Goal: Find specific fact: Find contact information

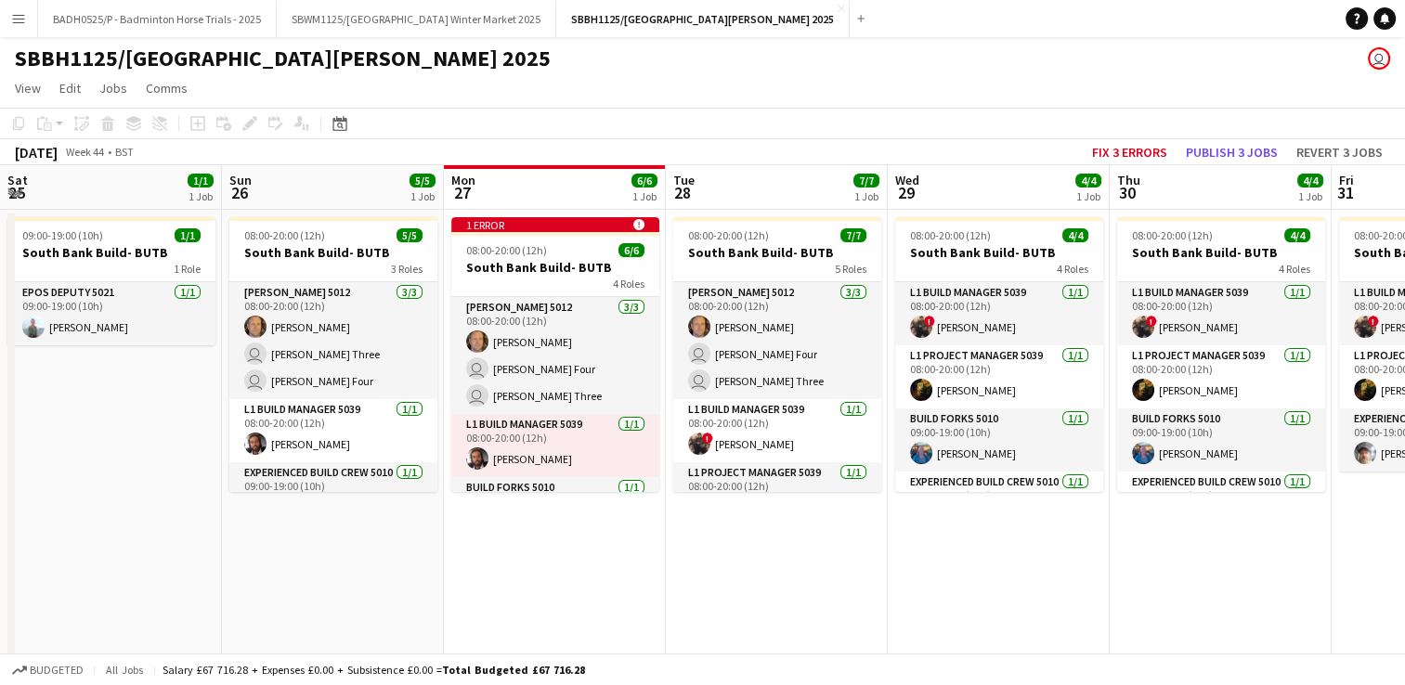
scroll to position [0, 701]
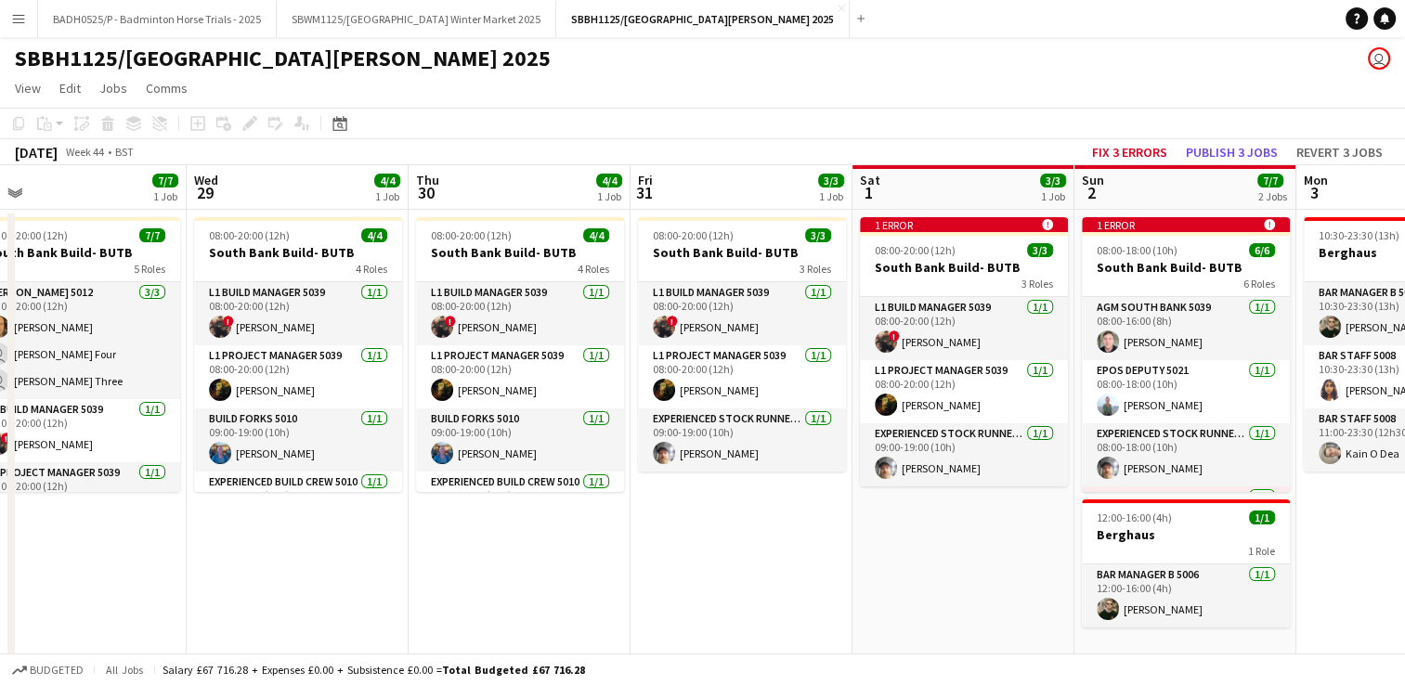
click at [11, 24] on app-icon "Menu" at bounding box center [18, 18] width 15 height 15
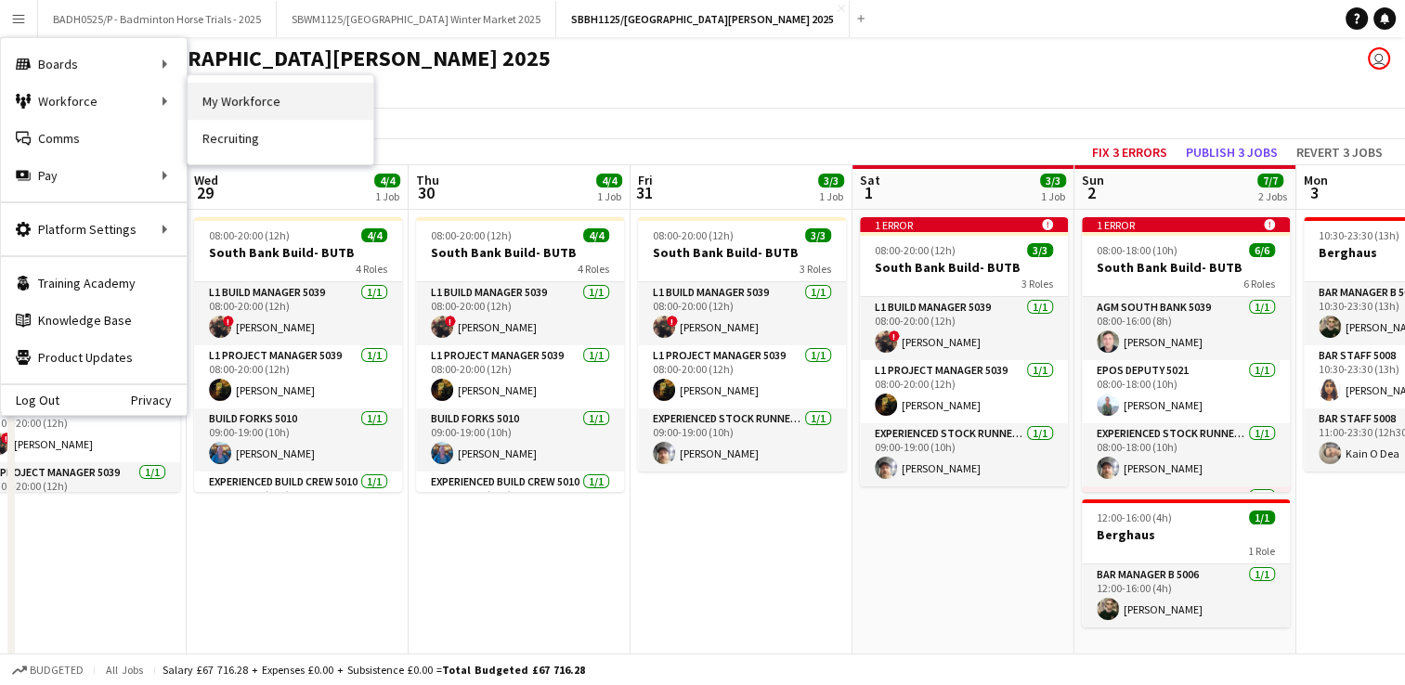
click at [260, 98] on link "My Workforce" at bounding box center [281, 101] width 186 height 37
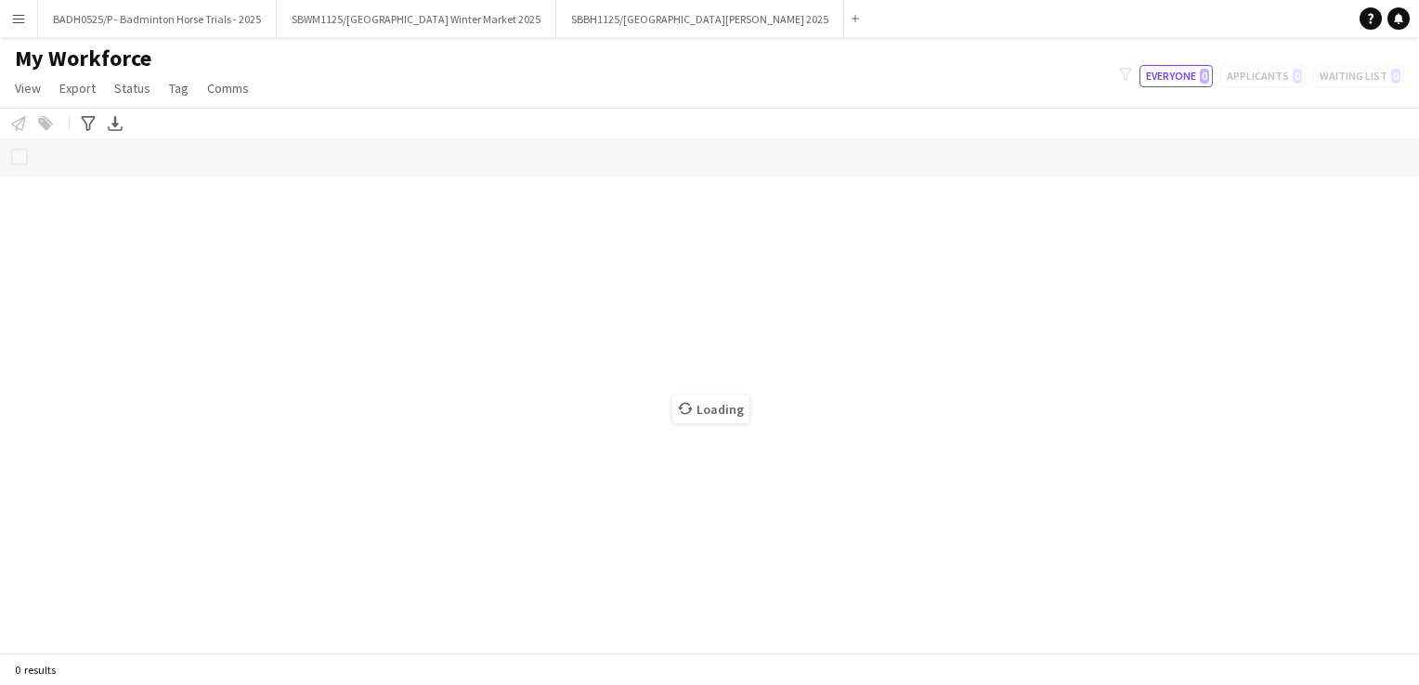
click at [23, 11] on app-icon "Menu" at bounding box center [18, 18] width 15 height 15
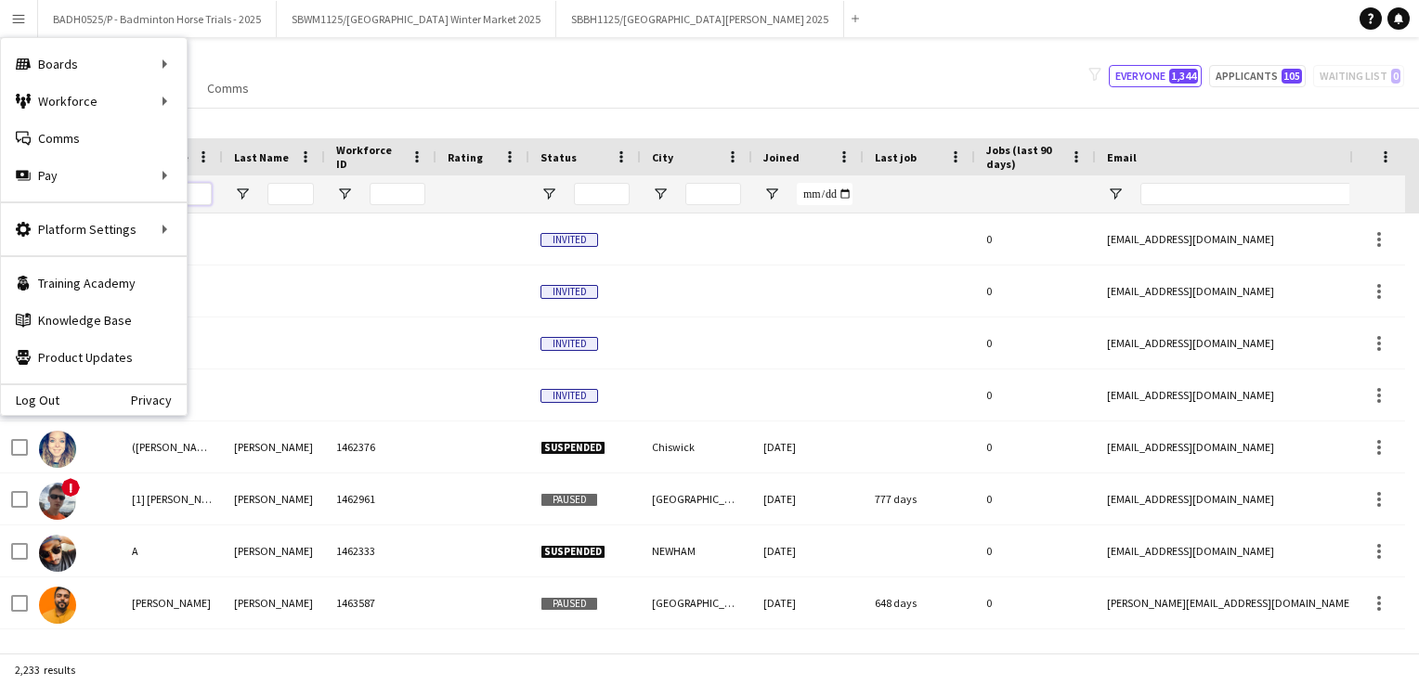
click at [210, 193] on input "First Name Filter Input" at bounding box center [188, 194] width 46 height 22
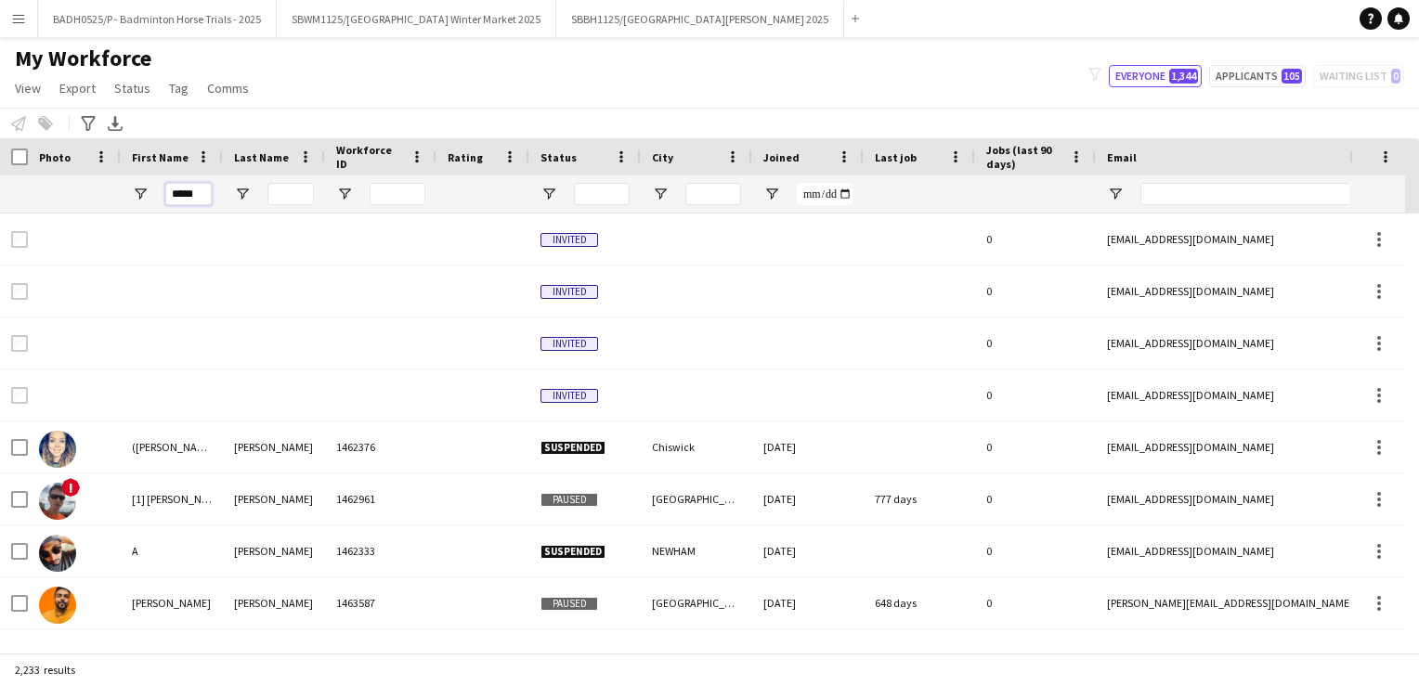
type input "*****"
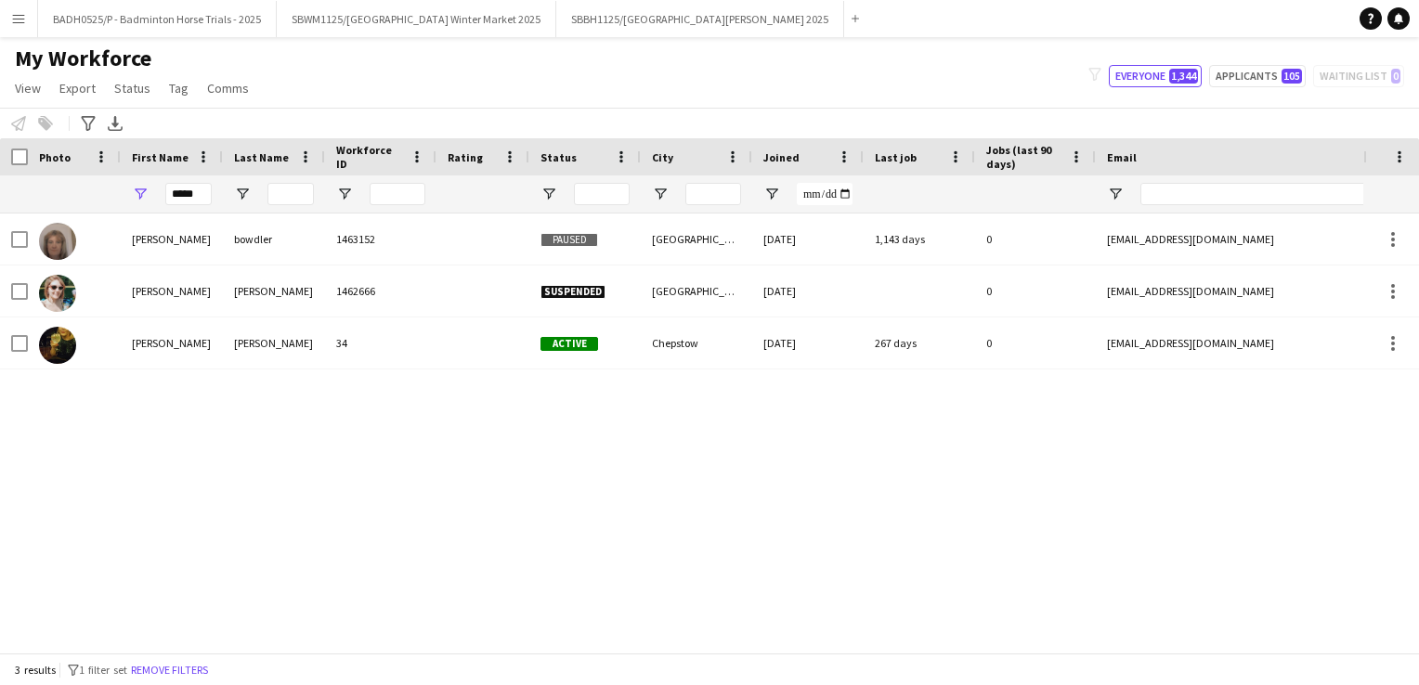
click at [167, 451] on div "paula bowdler 1463152 Paused cannock staffordshire 29-05-2022 1,143 days 0 texs…" at bounding box center [681, 426] width 1363 height 425
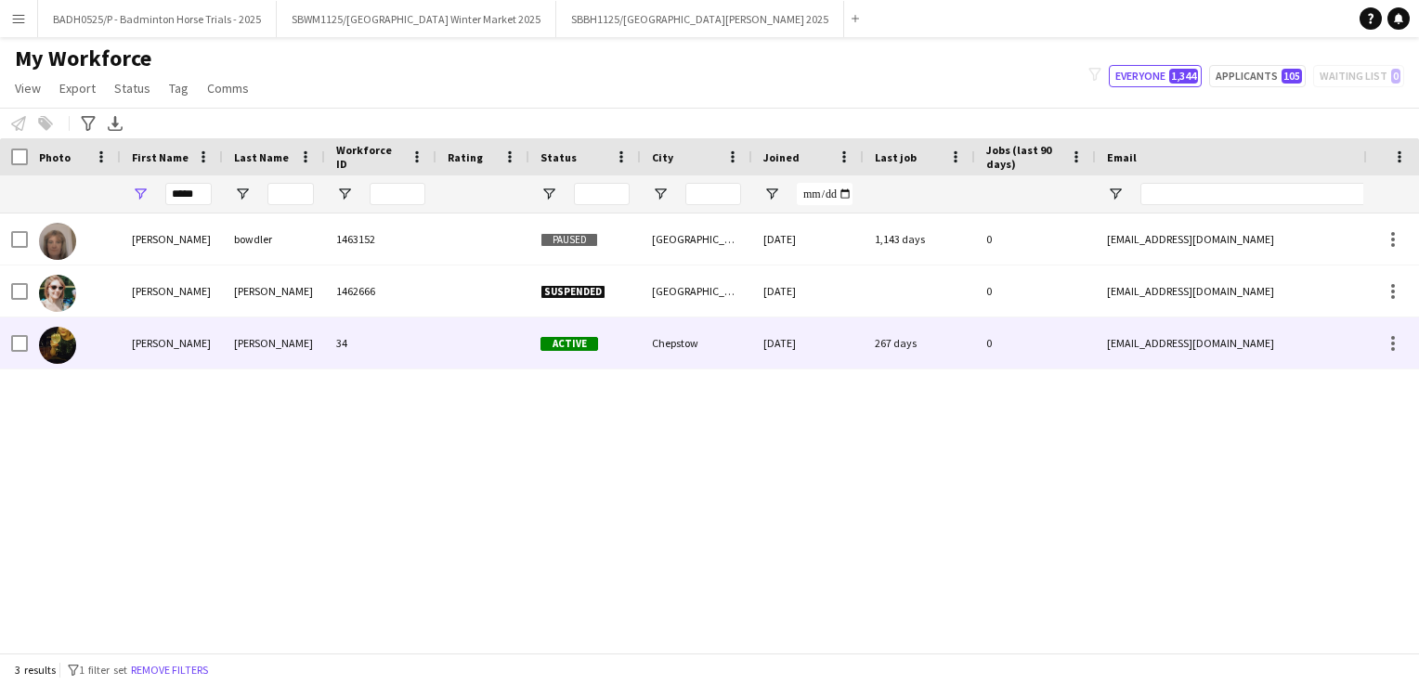
click at [289, 344] on div "Larkham" at bounding box center [274, 343] width 102 height 51
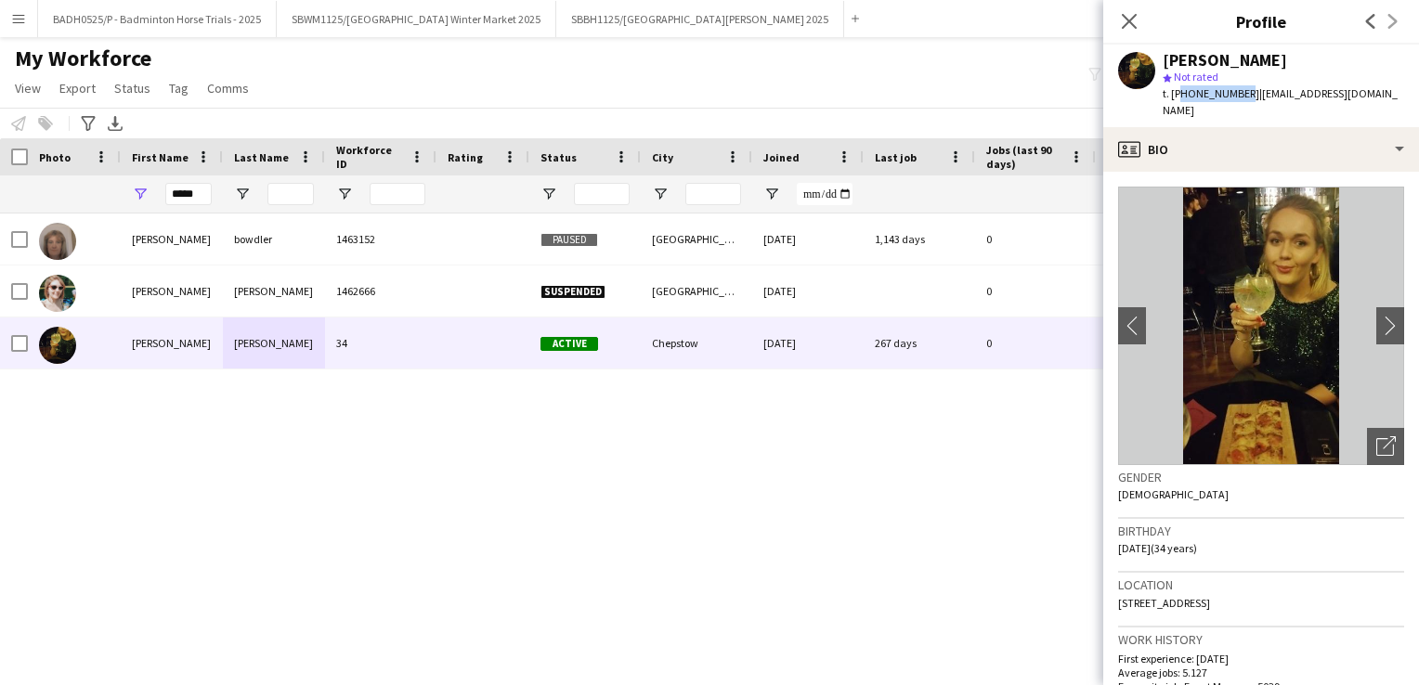
drag, startPoint x: 1238, startPoint y: 95, endPoint x: 1178, endPoint y: 99, distance: 59.6
click at [1178, 99] on span "t. +07775940749" at bounding box center [1210, 93] width 97 height 14
copy span "07775940749"
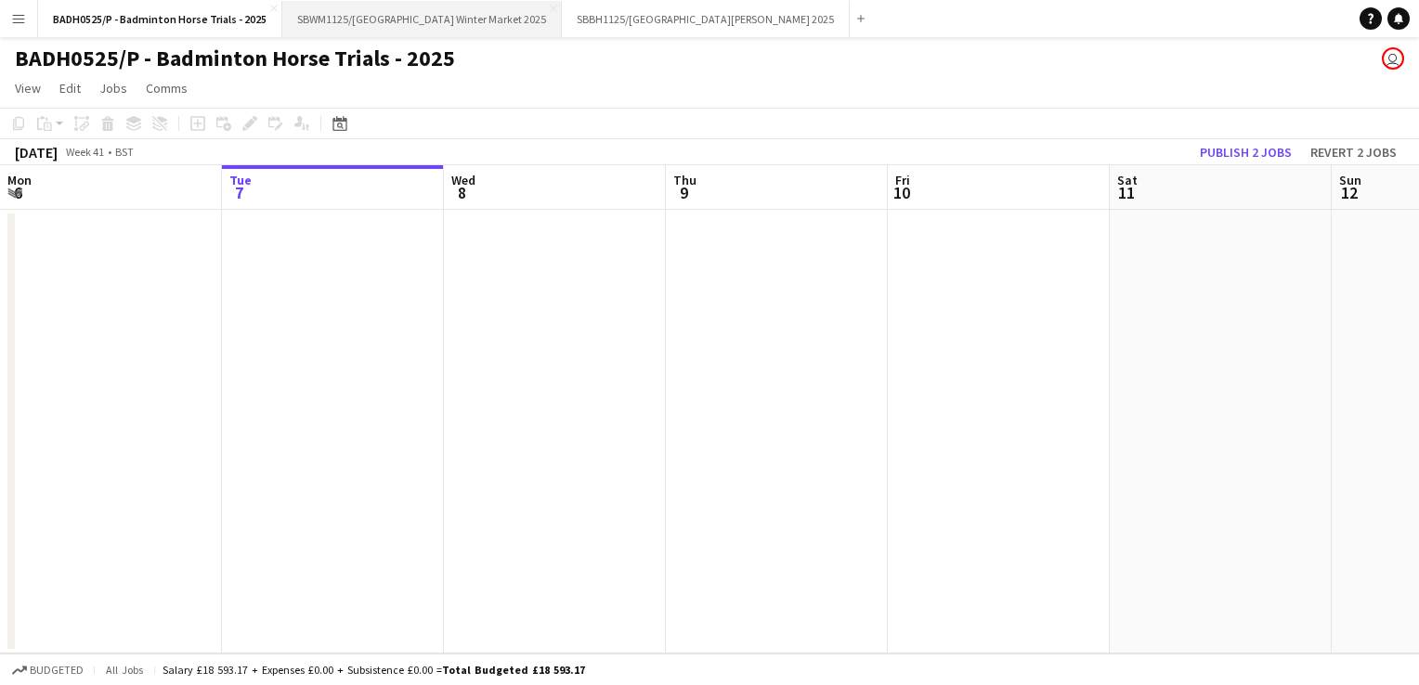
click at [457, 24] on button "SBWM1125/[GEOGRAPHIC_DATA] Winter Market 2025 Close" at bounding box center [421, 19] width 279 height 36
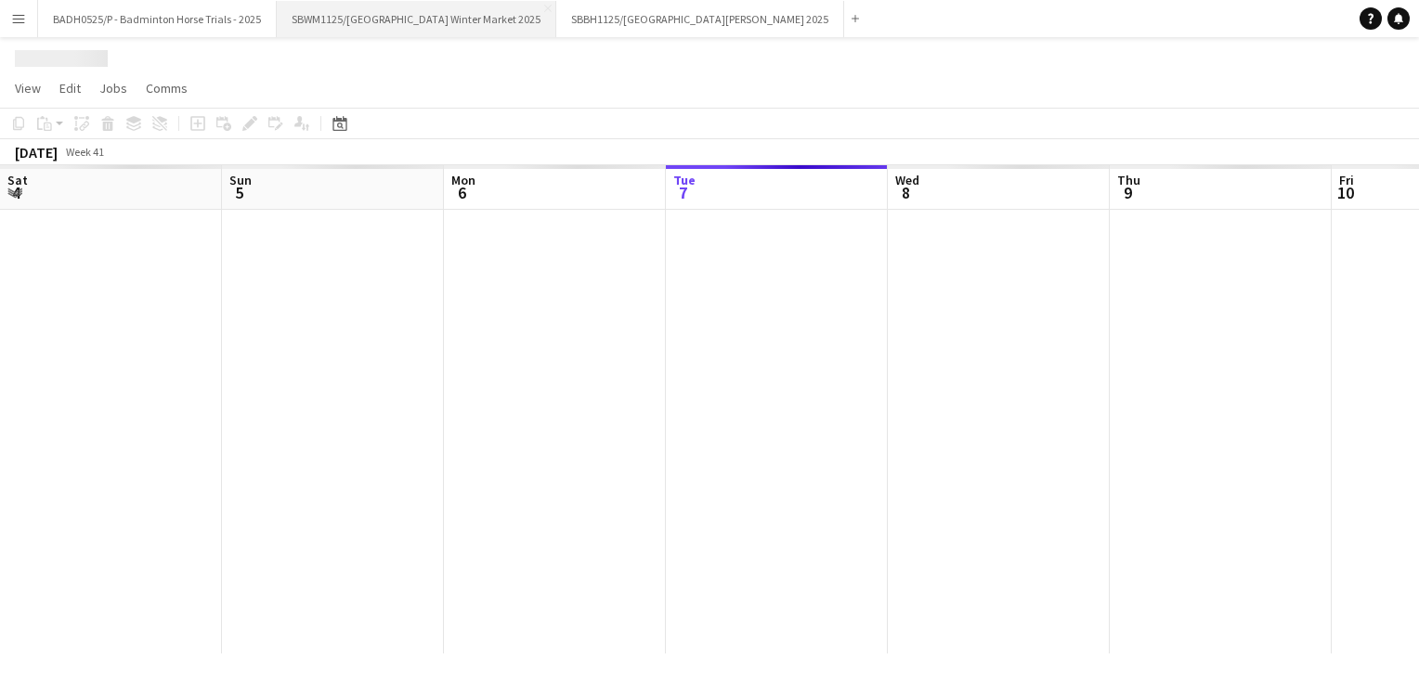
scroll to position [0, 444]
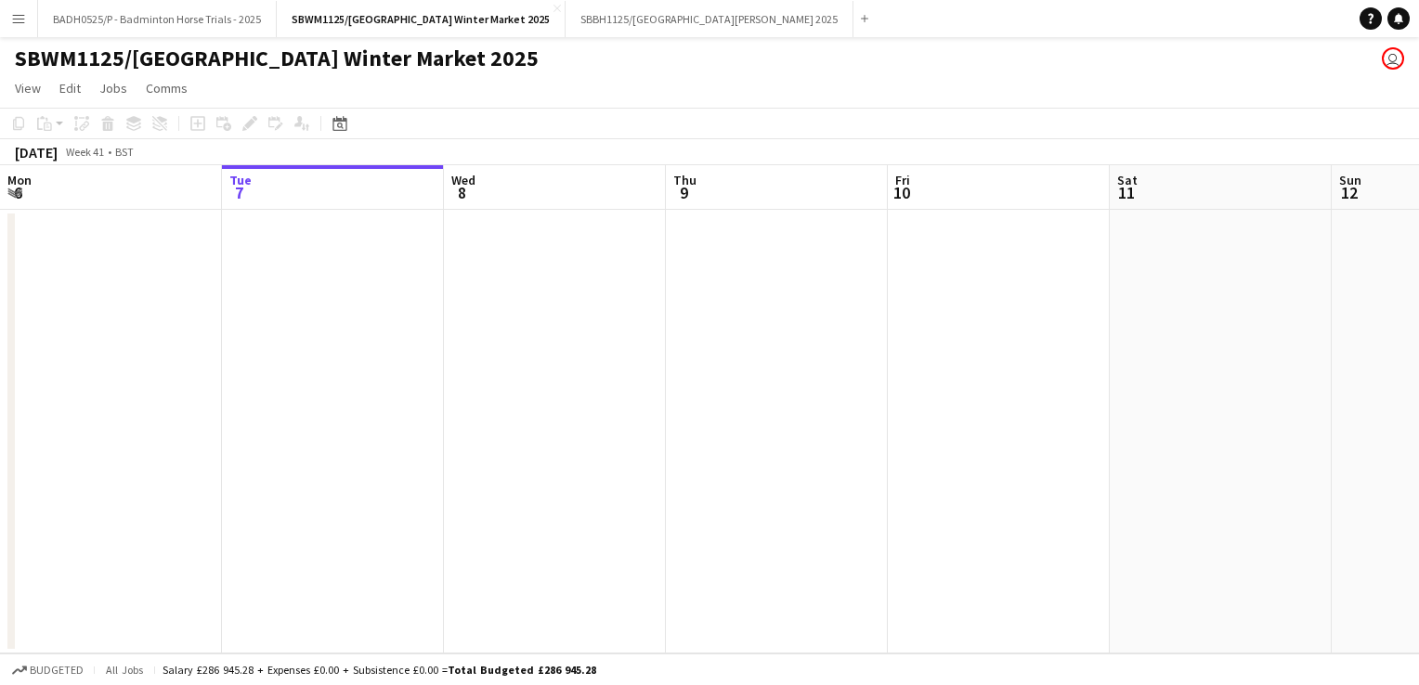
click at [8, 23] on button "Menu" at bounding box center [18, 18] width 37 height 37
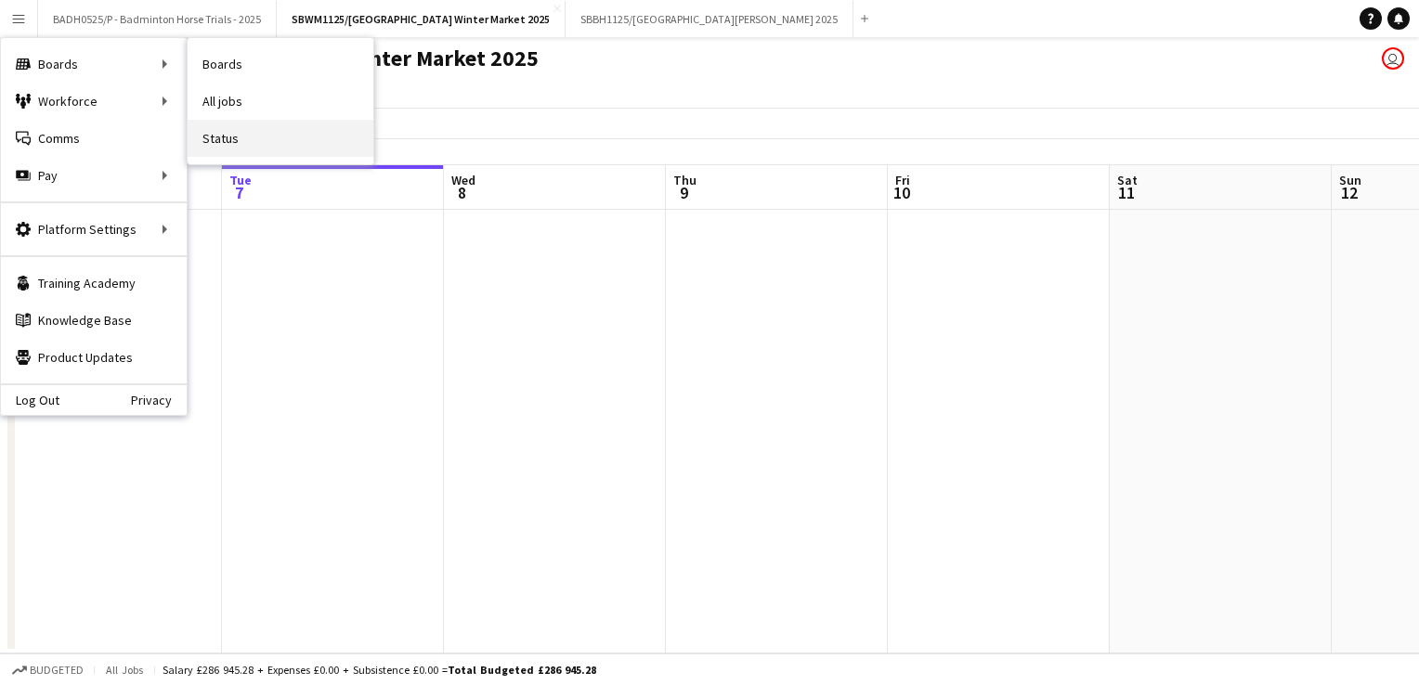
click at [226, 129] on link "Status" at bounding box center [281, 138] width 186 height 37
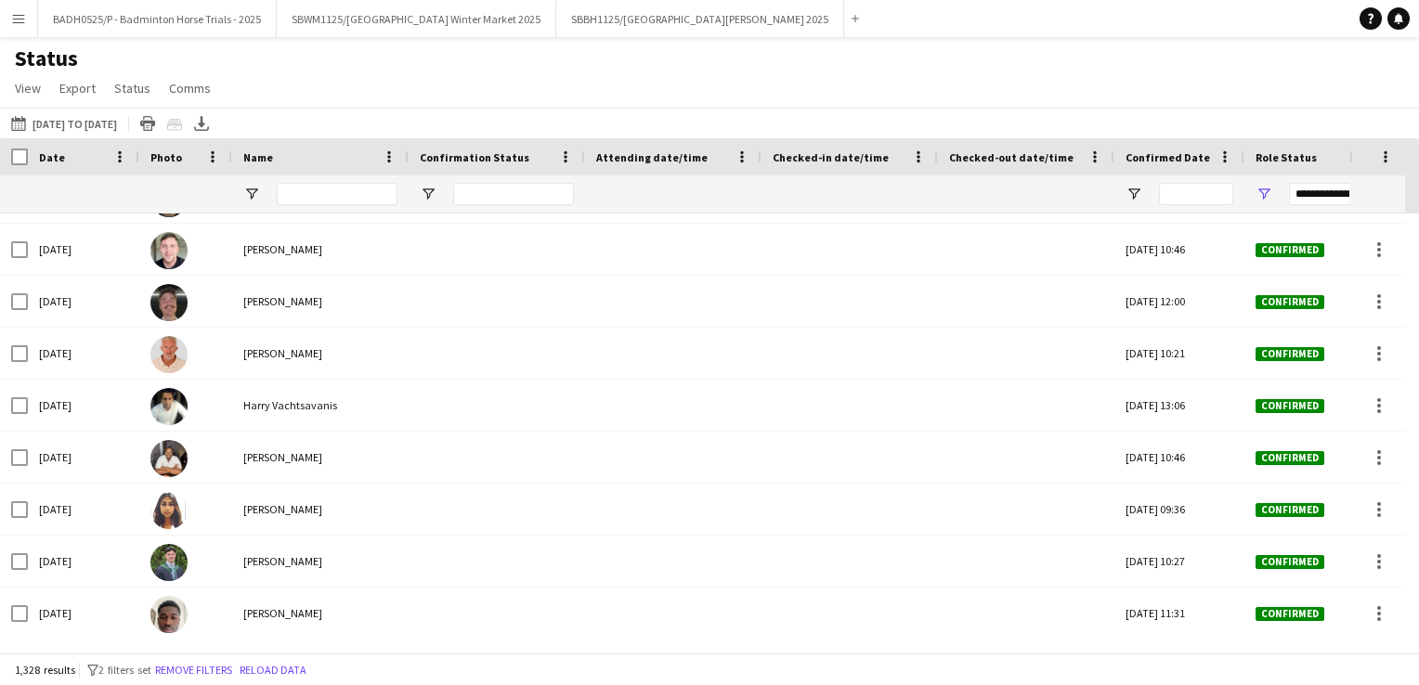
click at [17, 34] on button "Menu" at bounding box center [18, 18] width 37 height 37
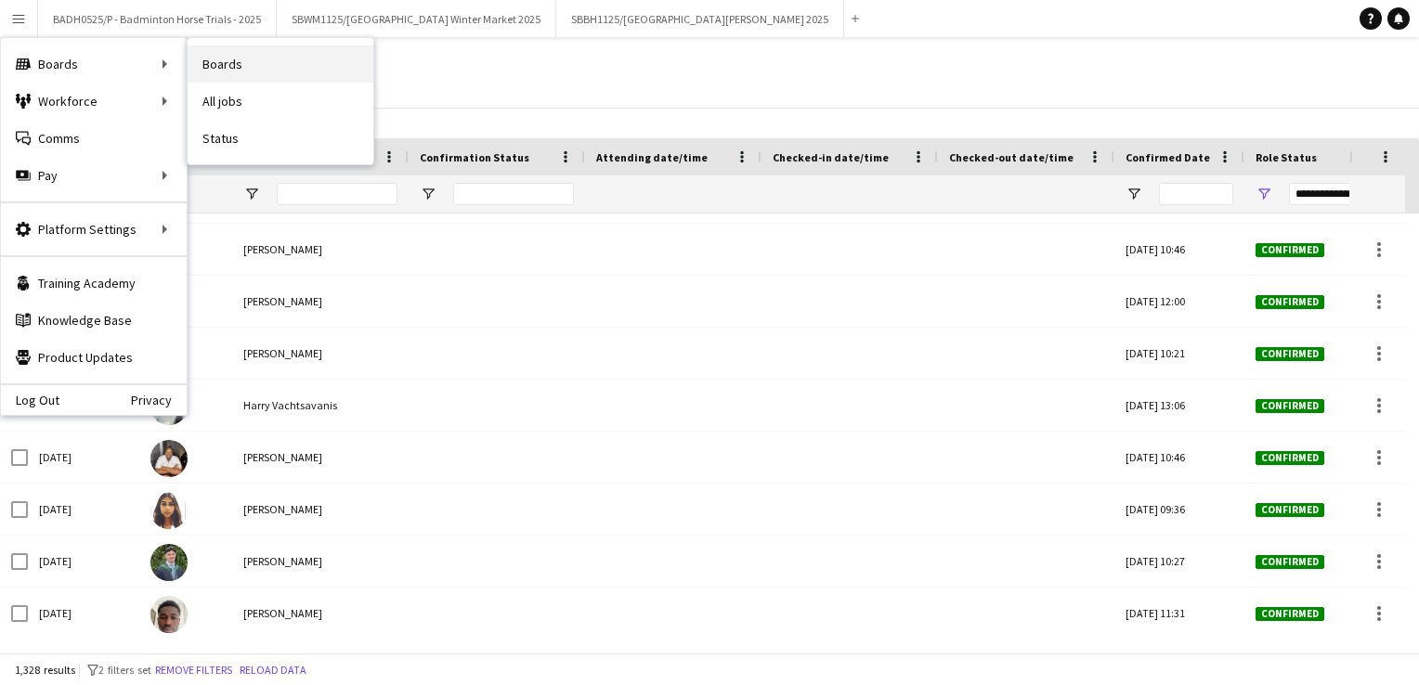
click at [208, 57] on link "Boards" at bounding box center [281, 63] width 186 height 37
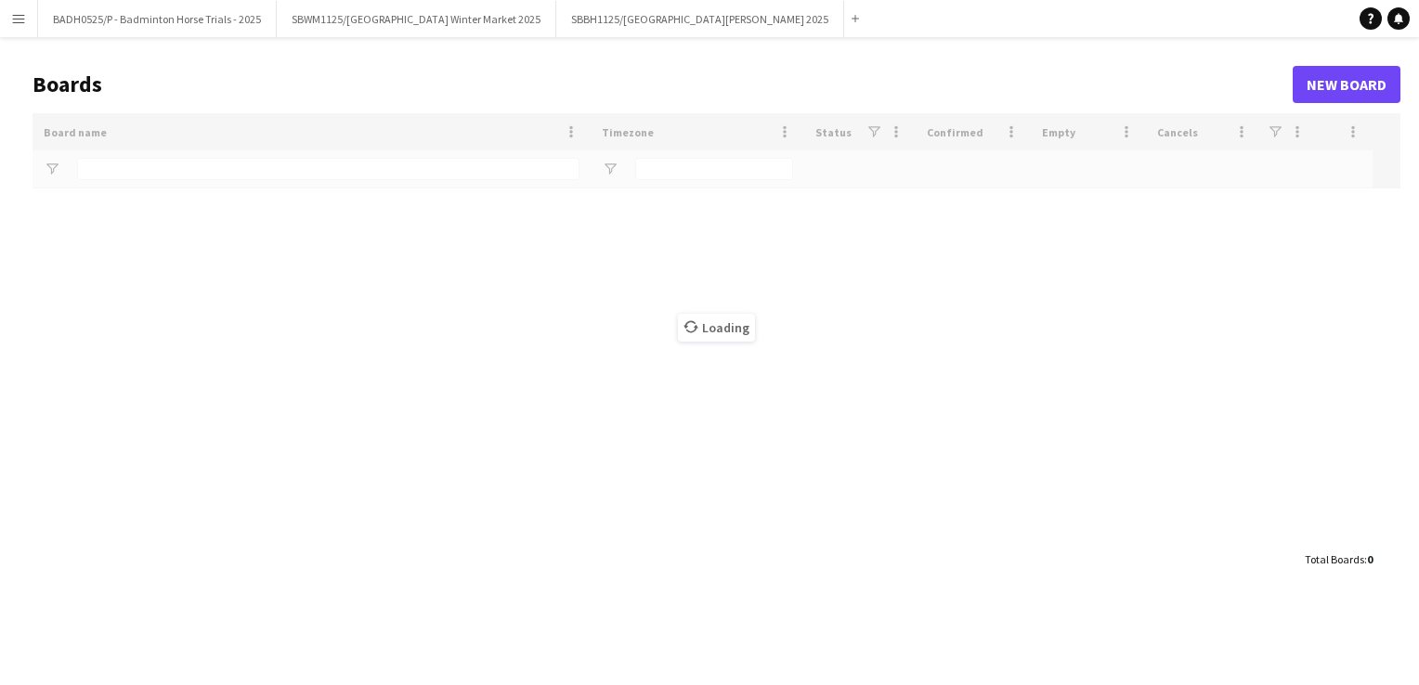
type input "*********"
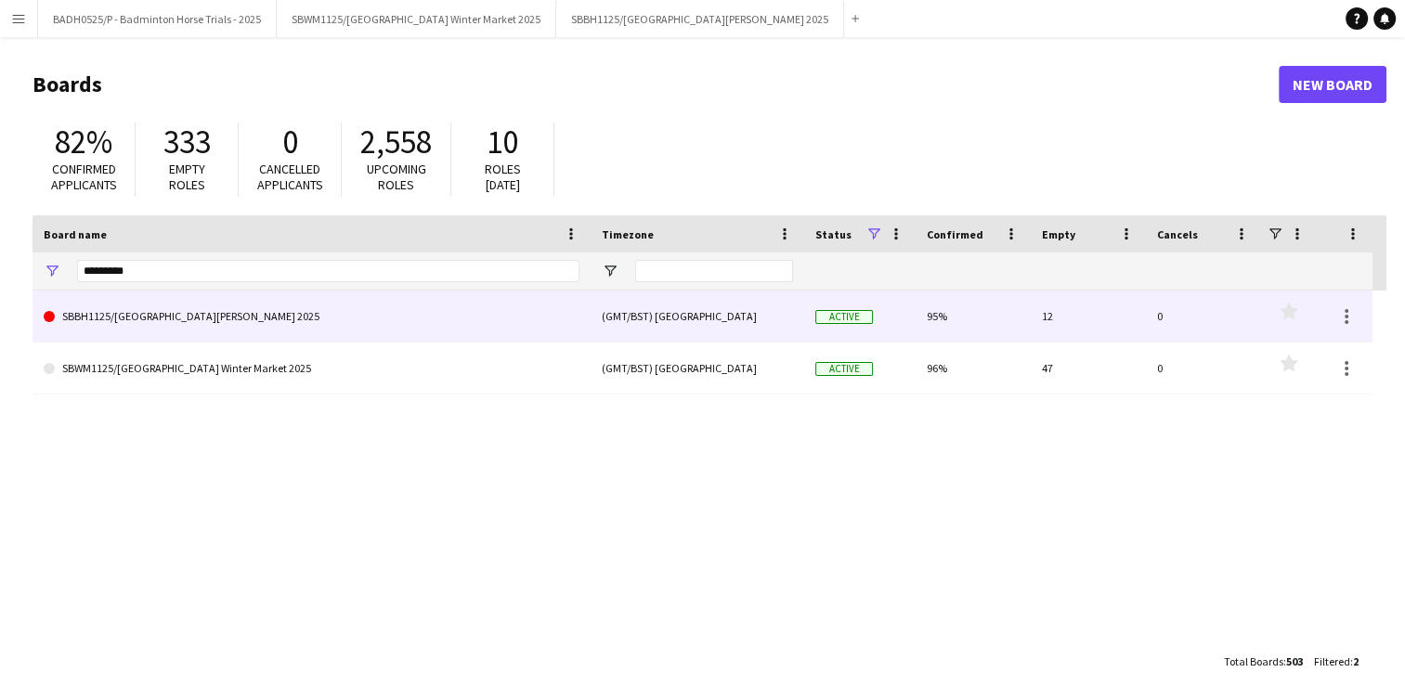
click at [293, 326] on link "SBBH1125/[GEOGRAPHIC_DATA][PERSON_NAME] 2025" at bounding box center [312, 317] width 536 height 52
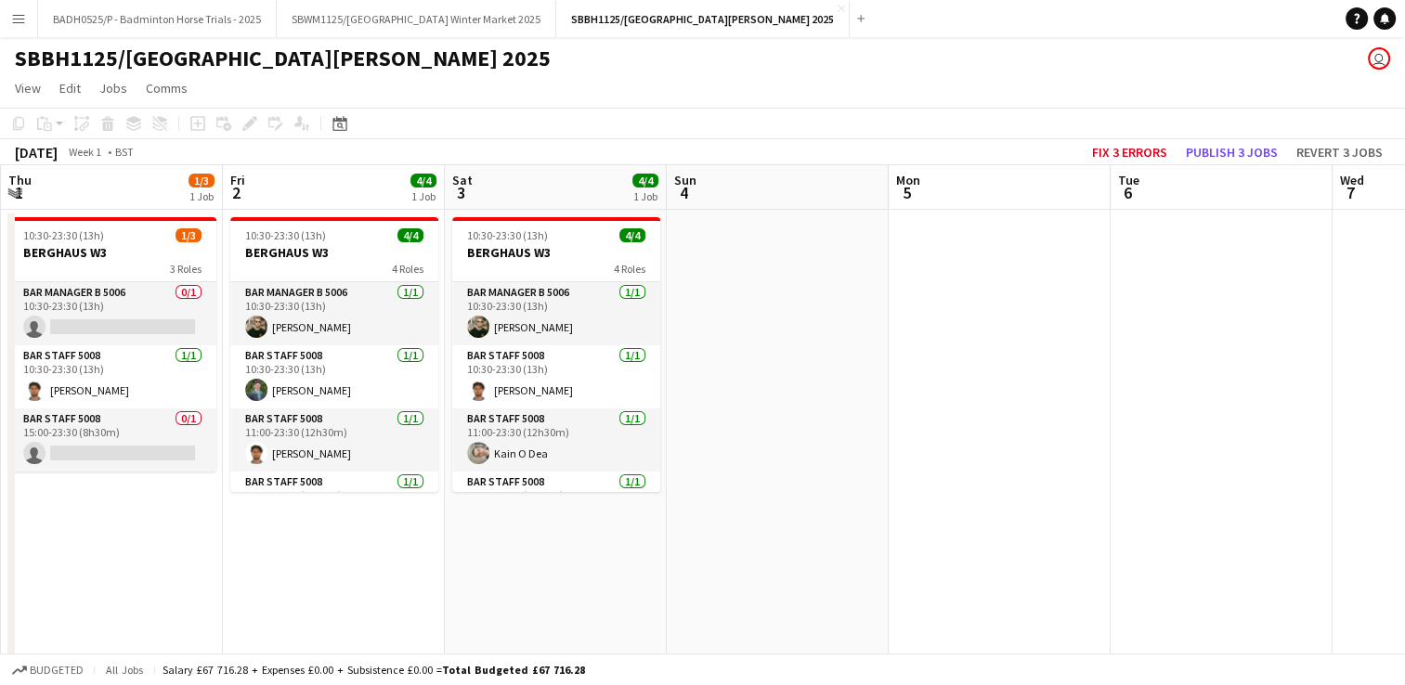
click at [0, 20] on html "Menu Boards Boards Boards All jobs Status Workforce Workforce My Workforce Recr…" at bounding box center [702, 349] width 1405 height 698
click at [13, 21] on app-icon "Menu" at bounding box center [18, 18] width 15 height 15
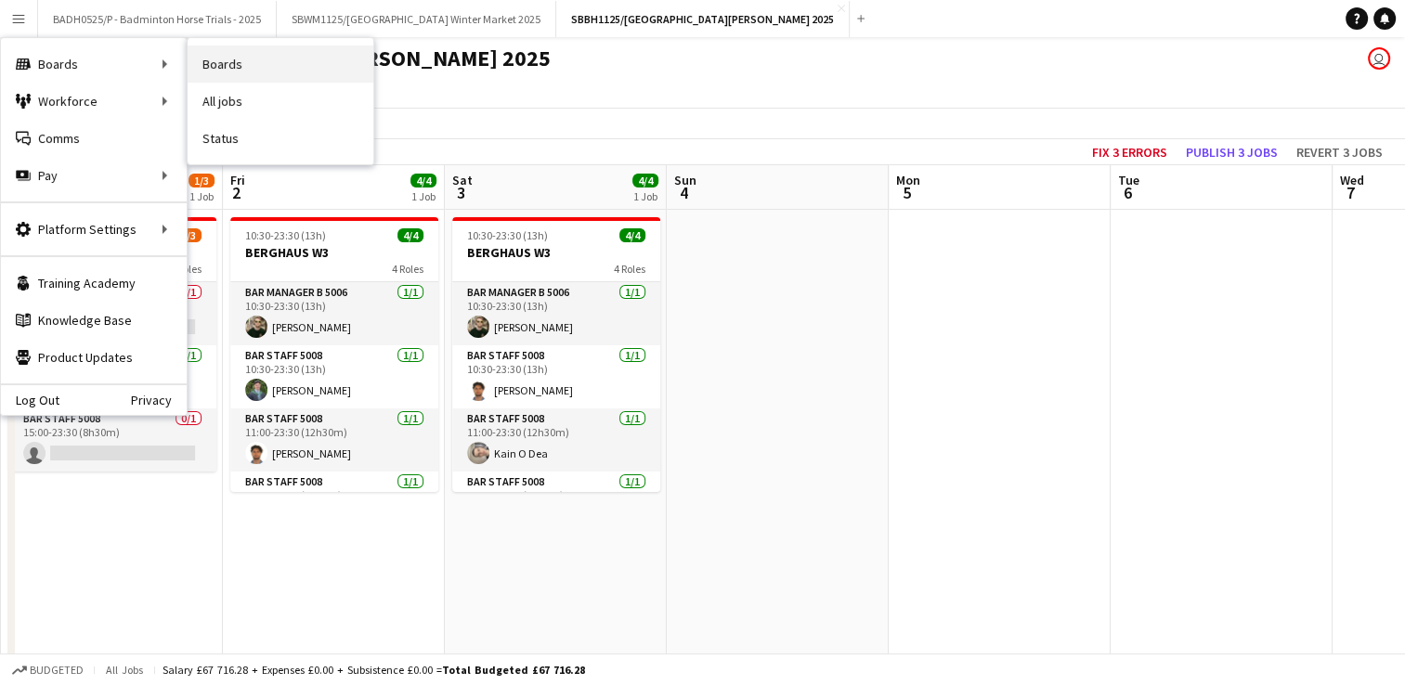
click at [240, 59] on link "Boards" at bounding box center [281, 63] width 186 height 37
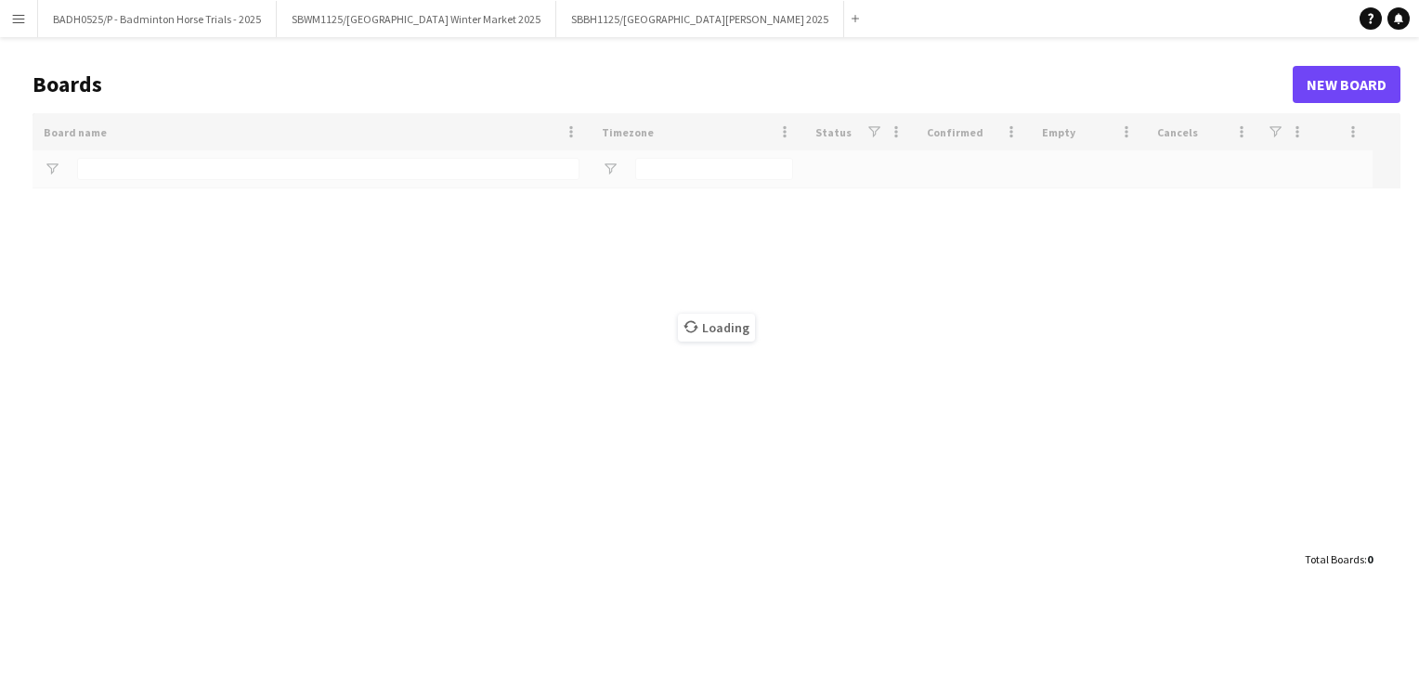
type input "*********"
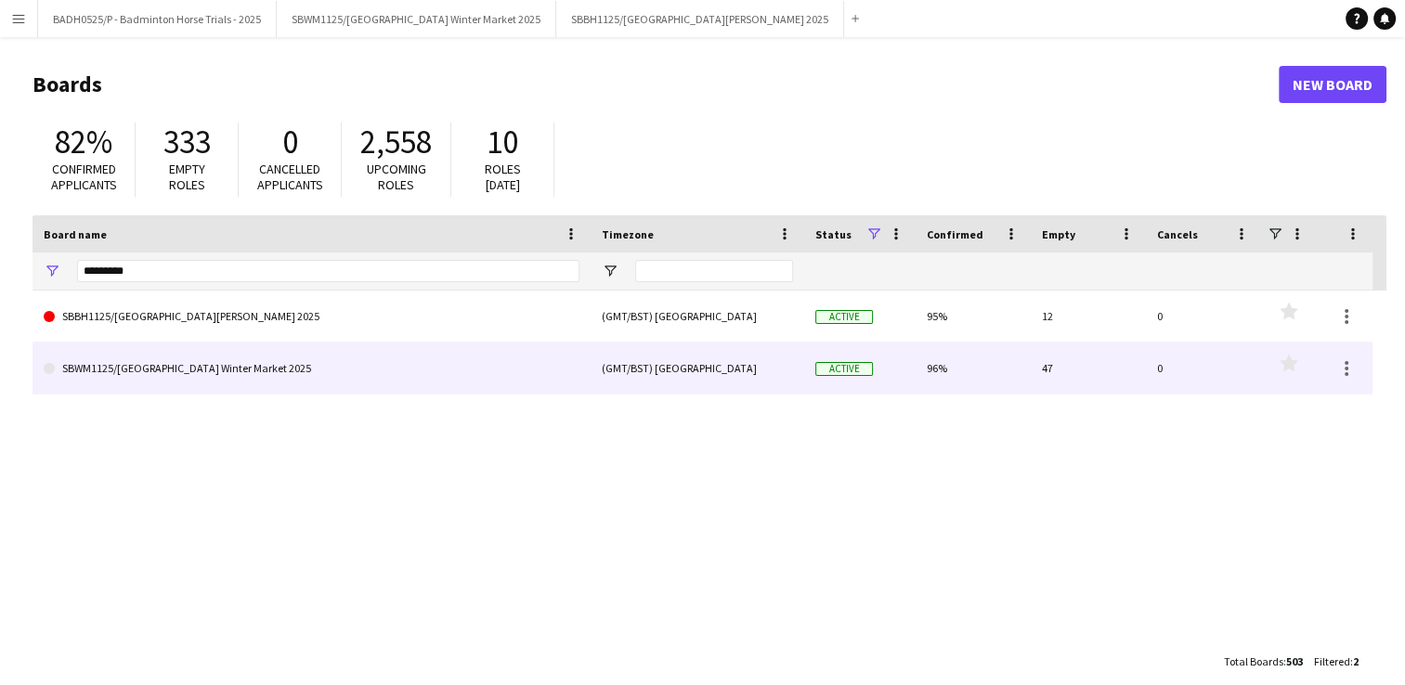
click at [237, 362] on link "SBWM1125/[GEOGRAPHIC_DATA] Winter Market 2025" at bounding box center [312, 369] width 536 height 52
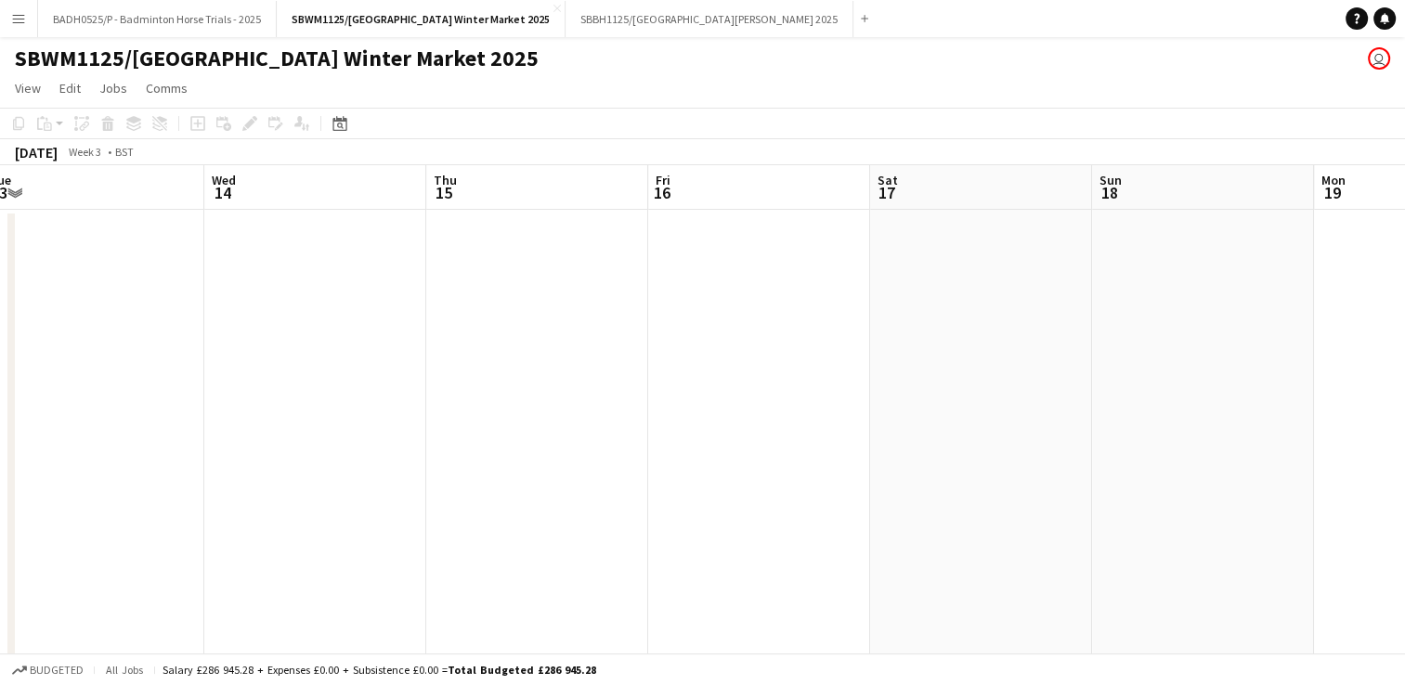
scroll to position [0, 844]
